Goal: Manage account settings

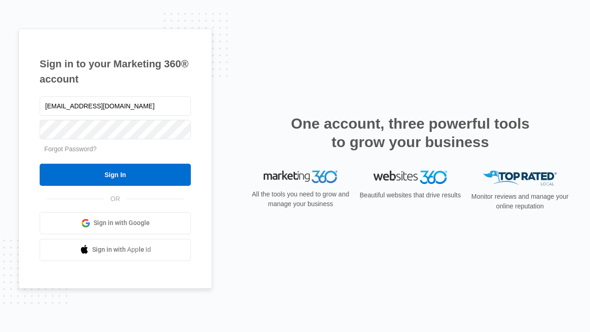
type input "dankie614@gmail.com"
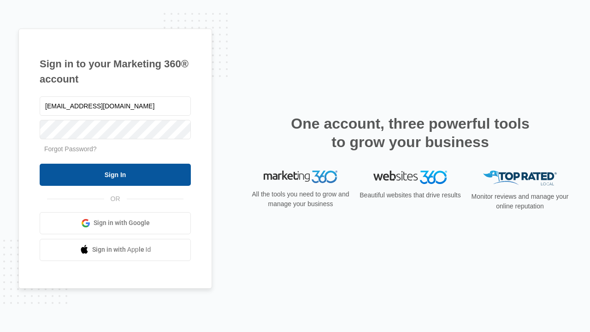
click at [115, 174] on input "Sign In" at bounding box center [115, 175] width 151 height 22
